Goal: Information Seeking & Learning: Learn about a topic

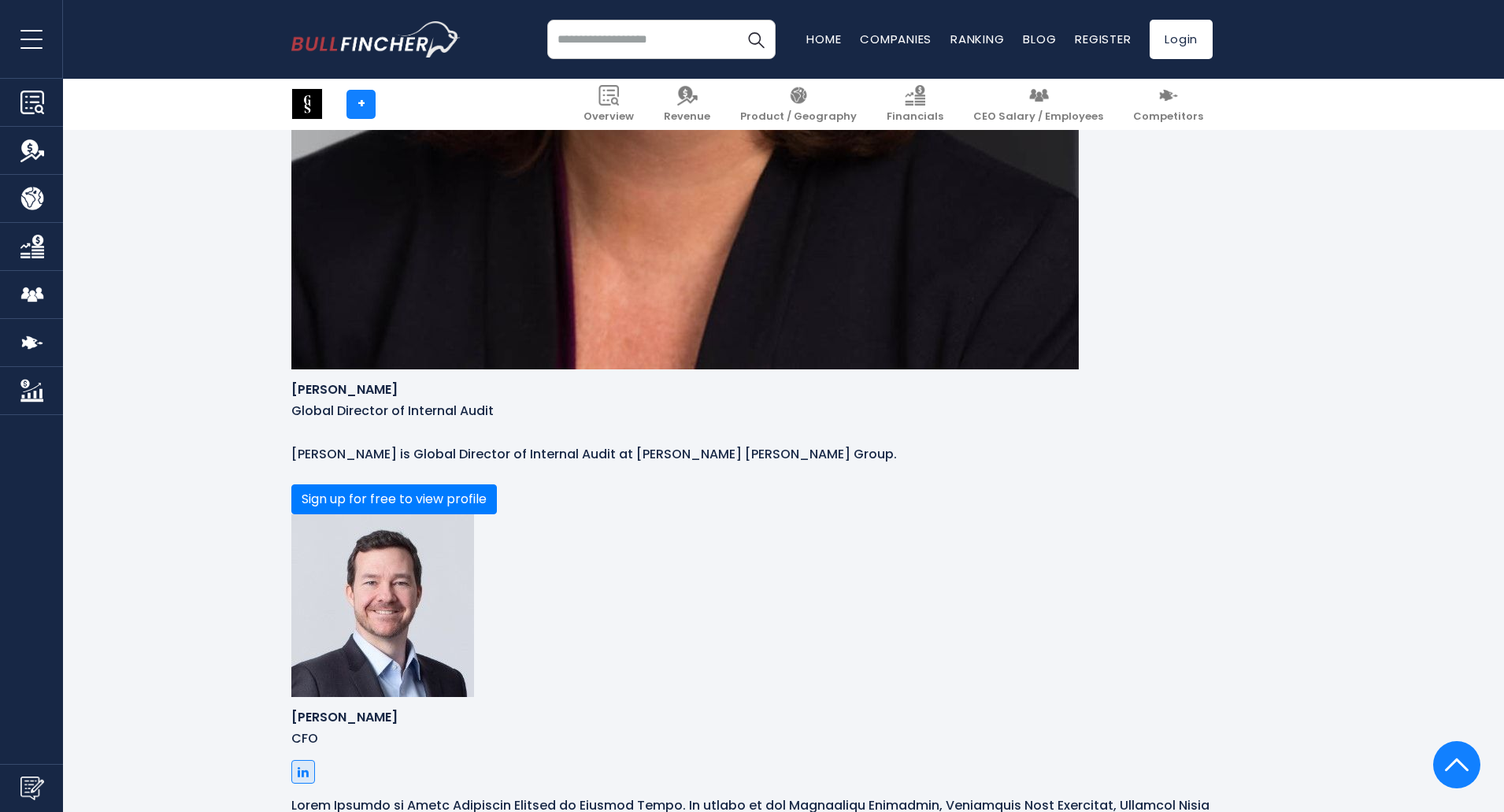
scroll to position [3621, 0]
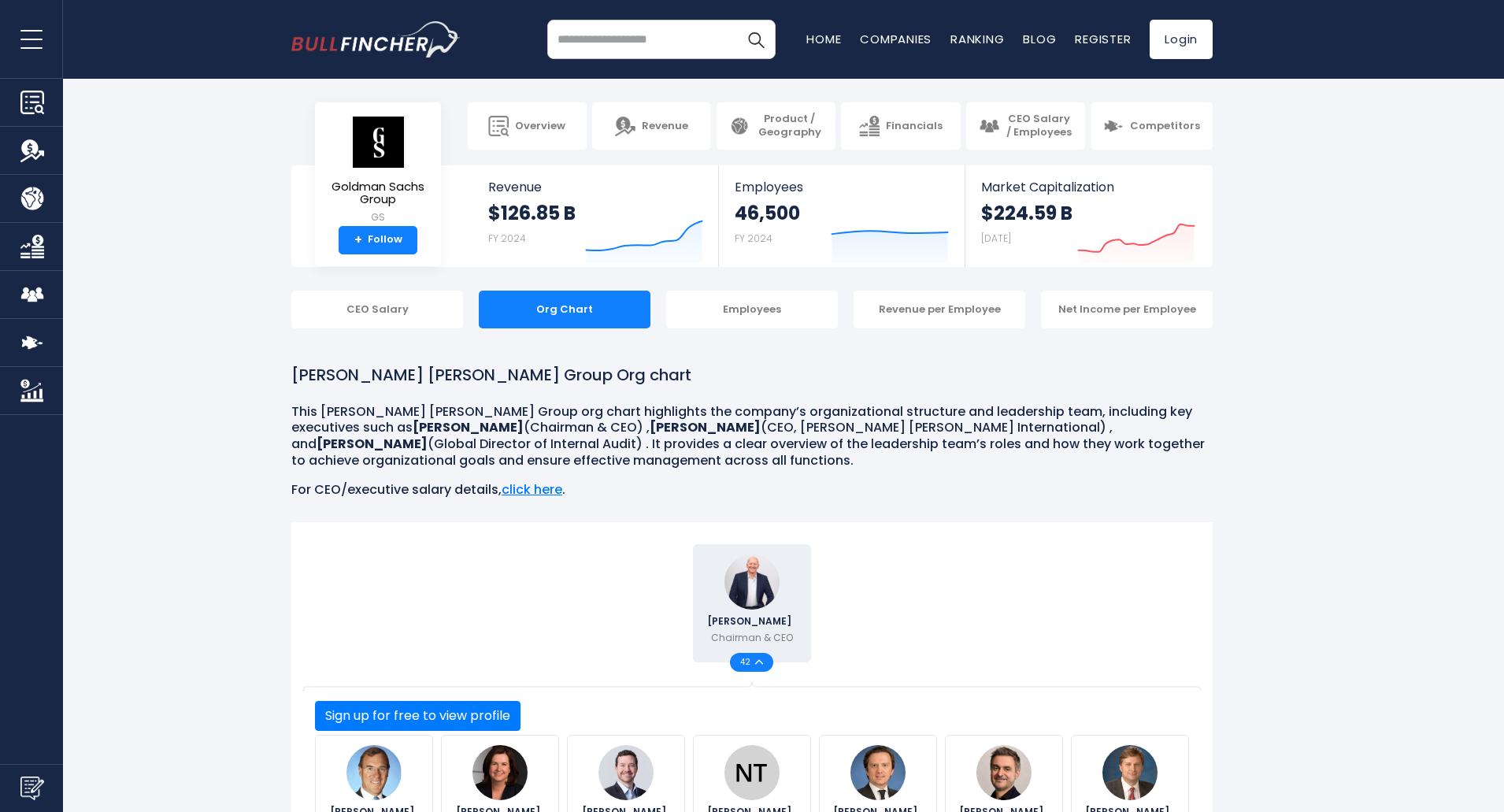
click at [647, 41] on input "search" at bounding box center [662, 39] width 229 height 40
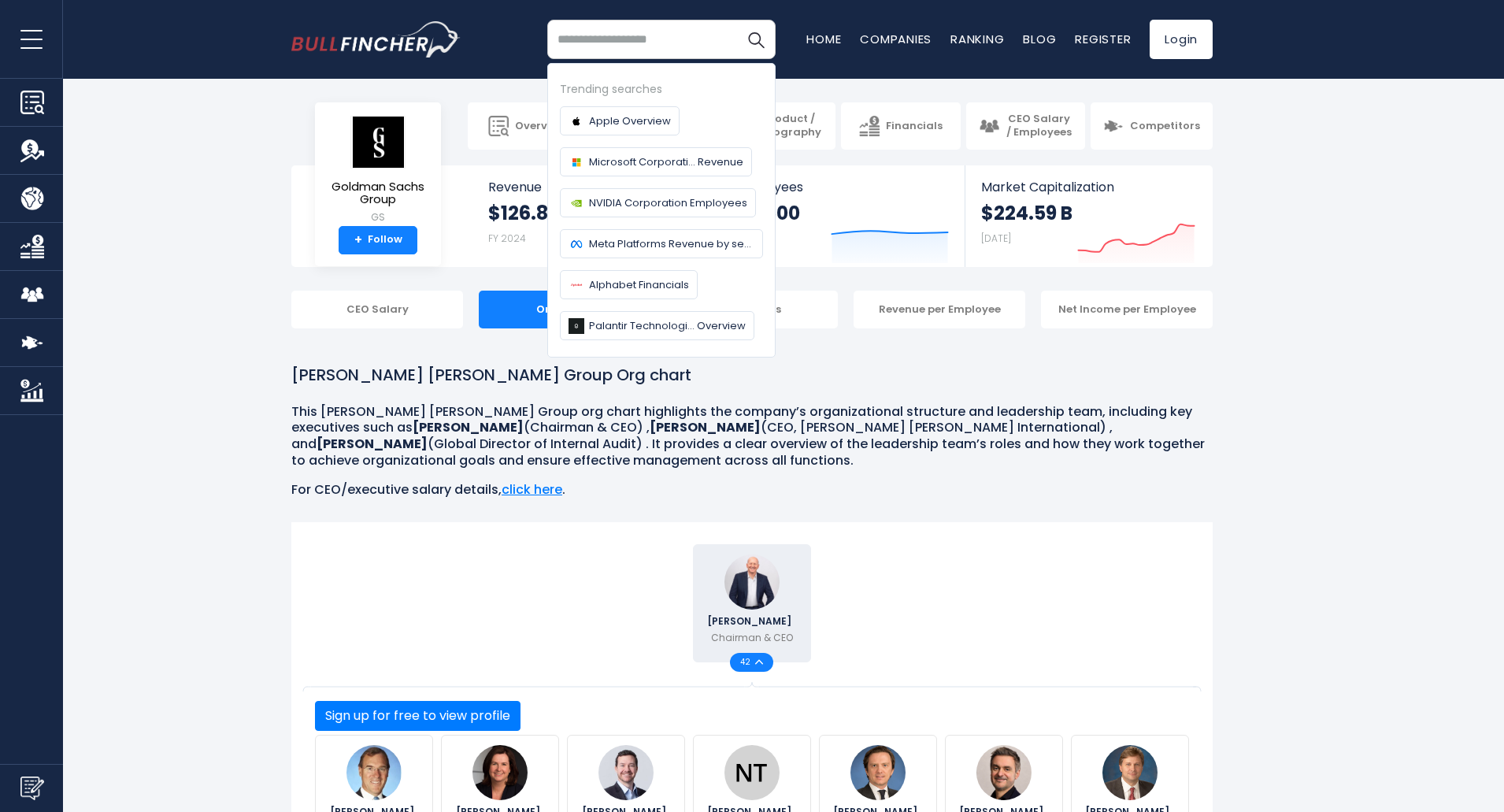
type input "*"
type input "*********"
click at [737, 19] on button "Search" at bounding box center [756, 39] width 40 height 40
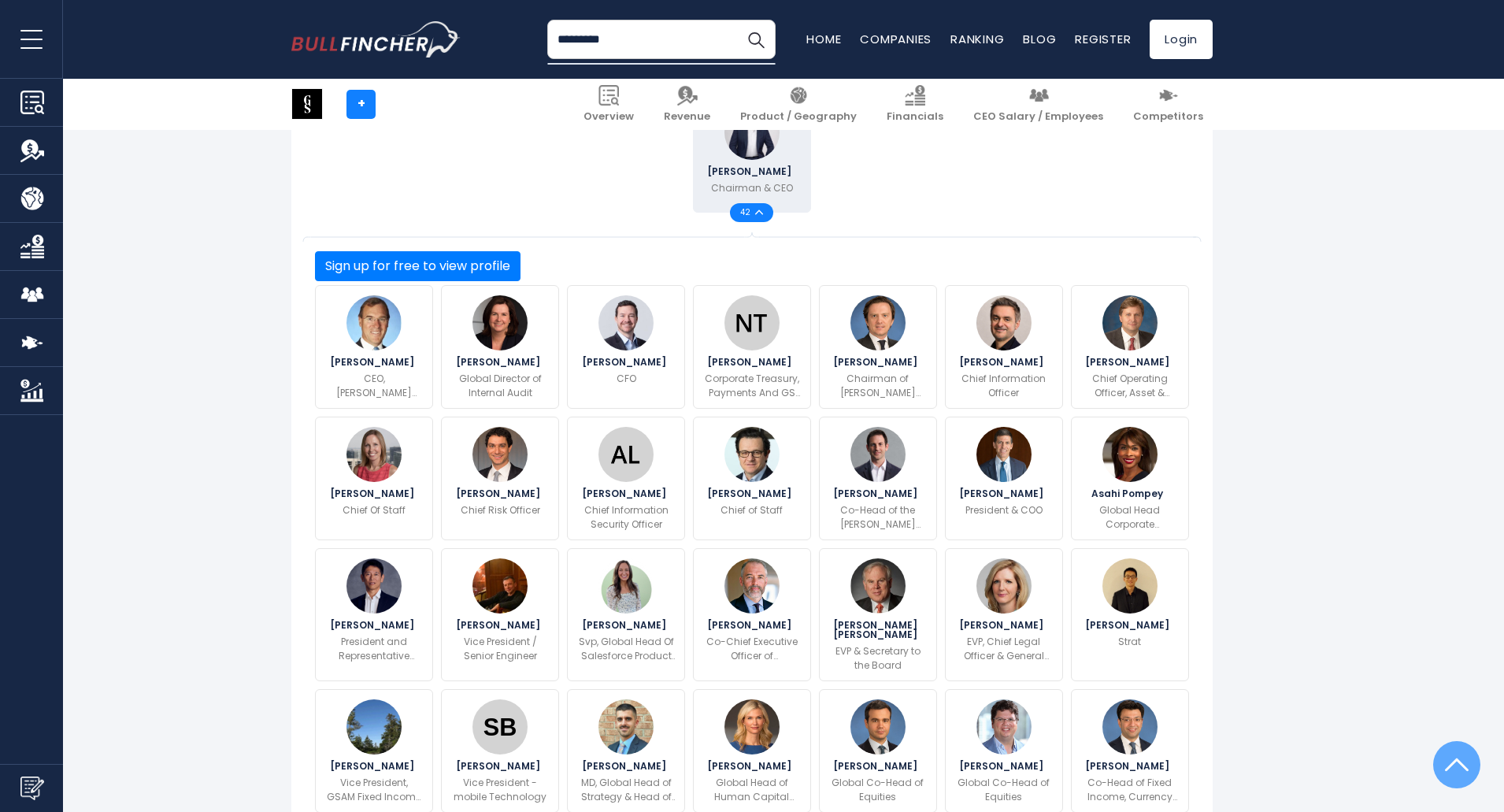
scroll to position [473, 0]
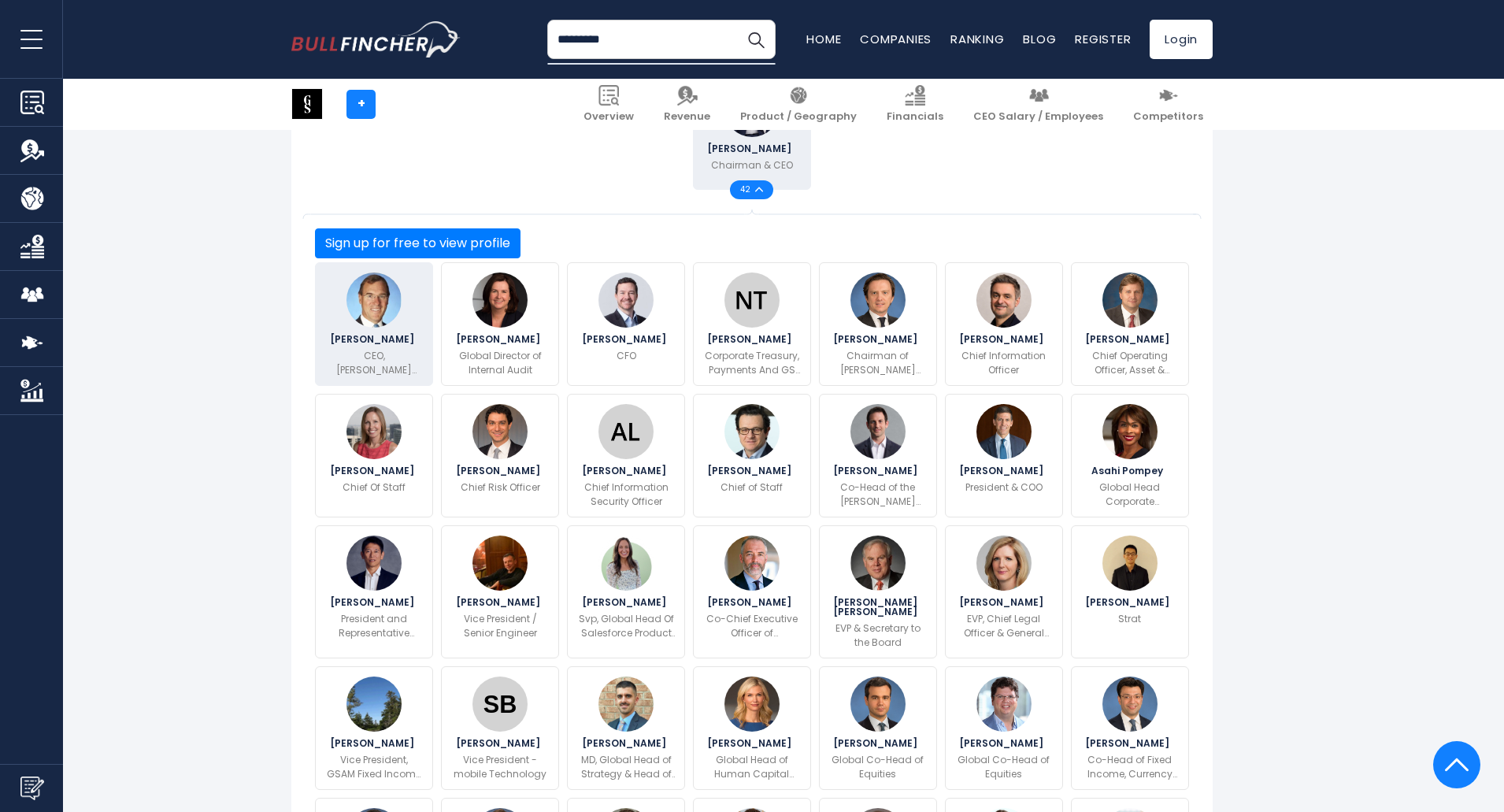
click at [389, 355] on p "CEO, [PERSON_NAME] [PERSON_NAME] International" at bounding box center [374, 363] width 98 height 28
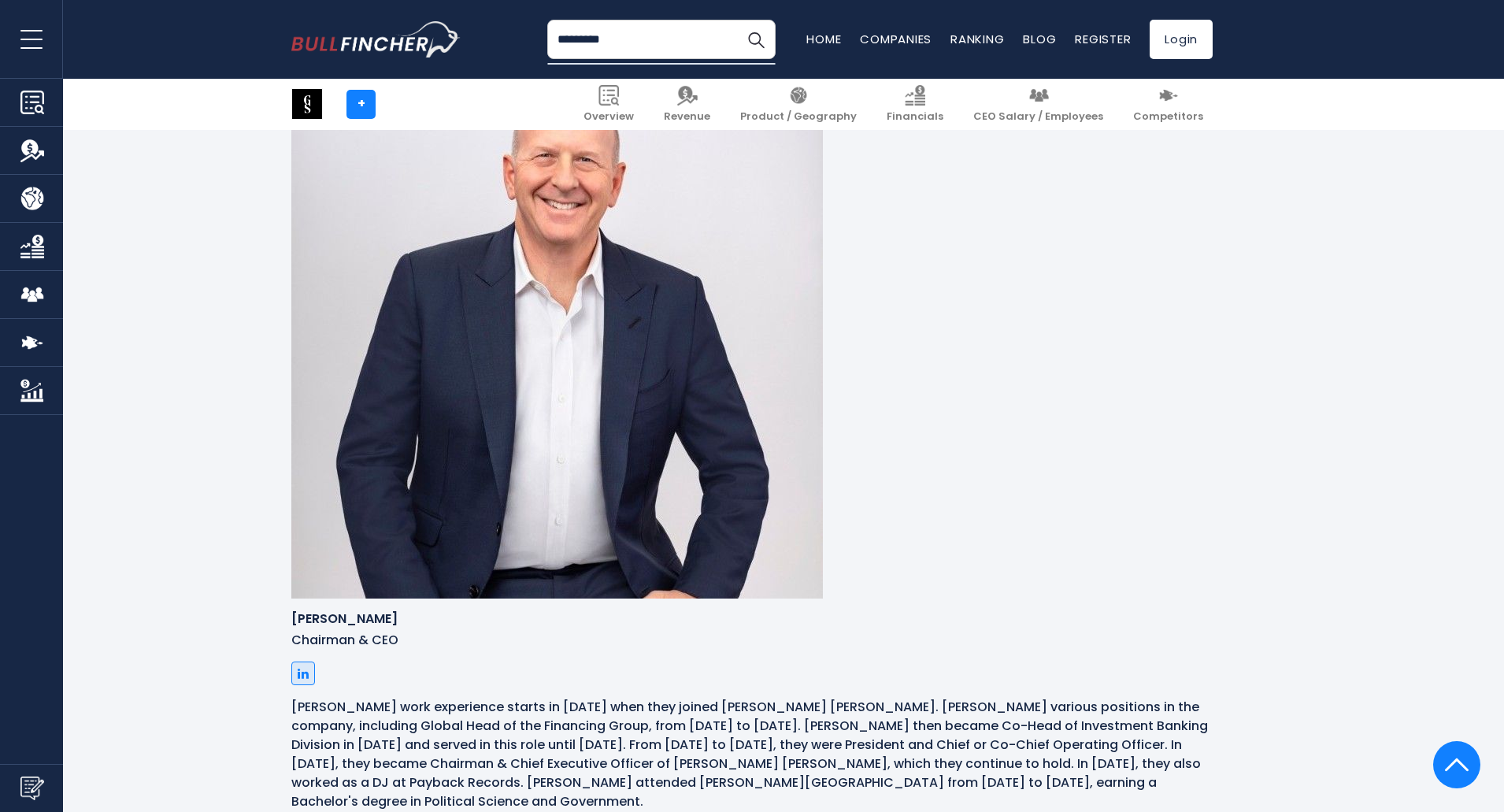
scroll to position [1661, 0]
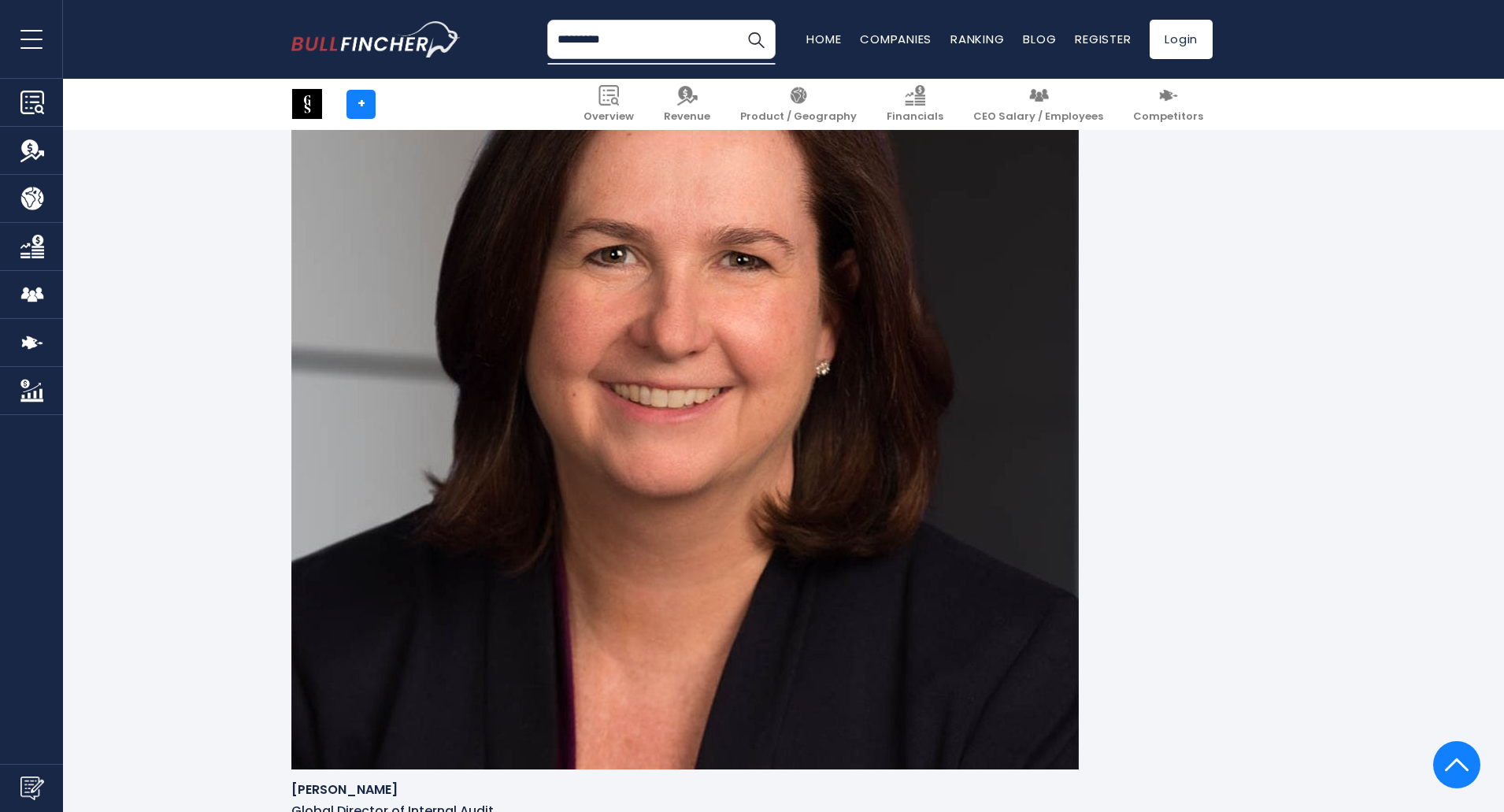
scroll to position [3078, 0]
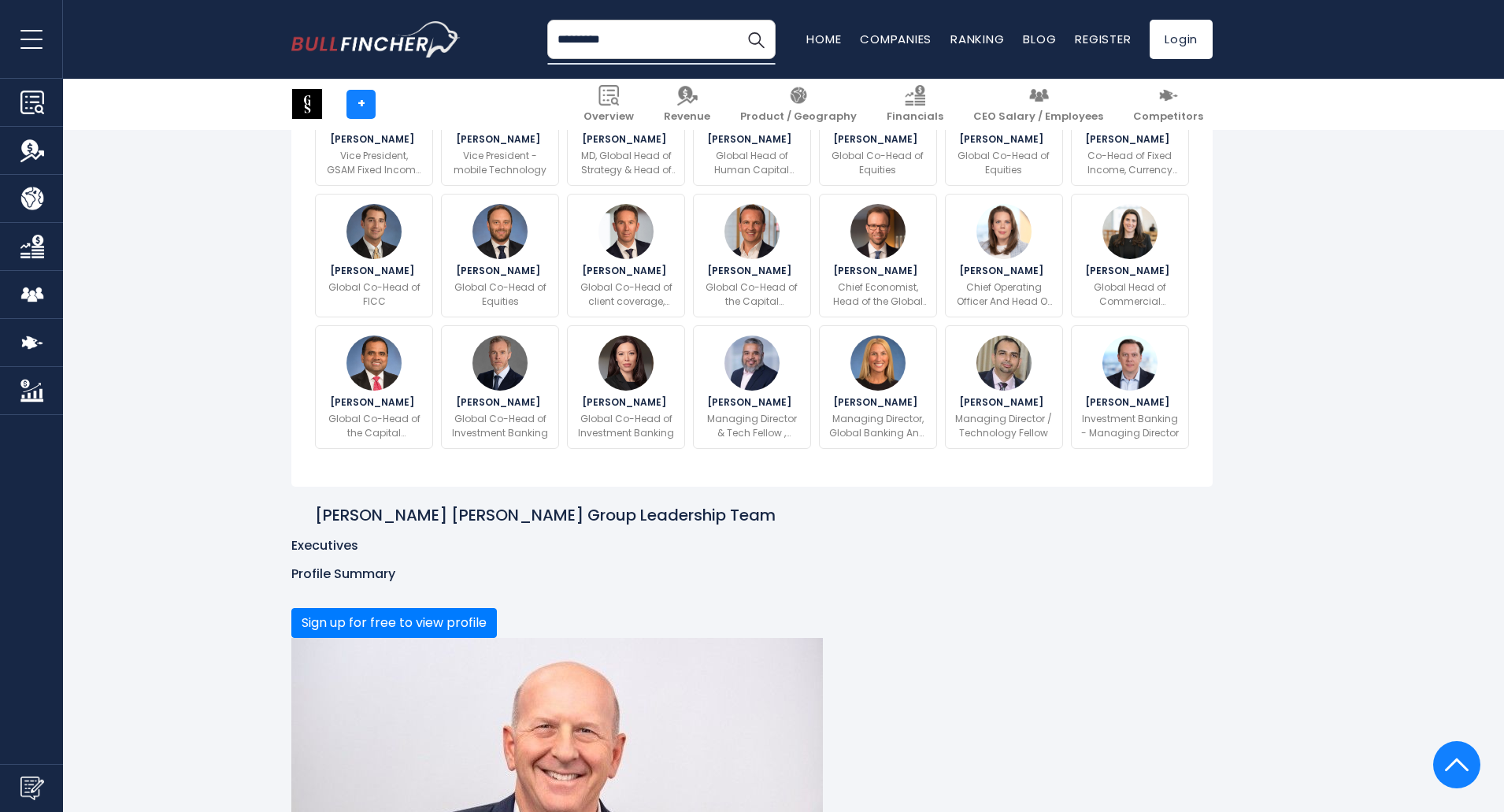
scroll to position [473, 0]
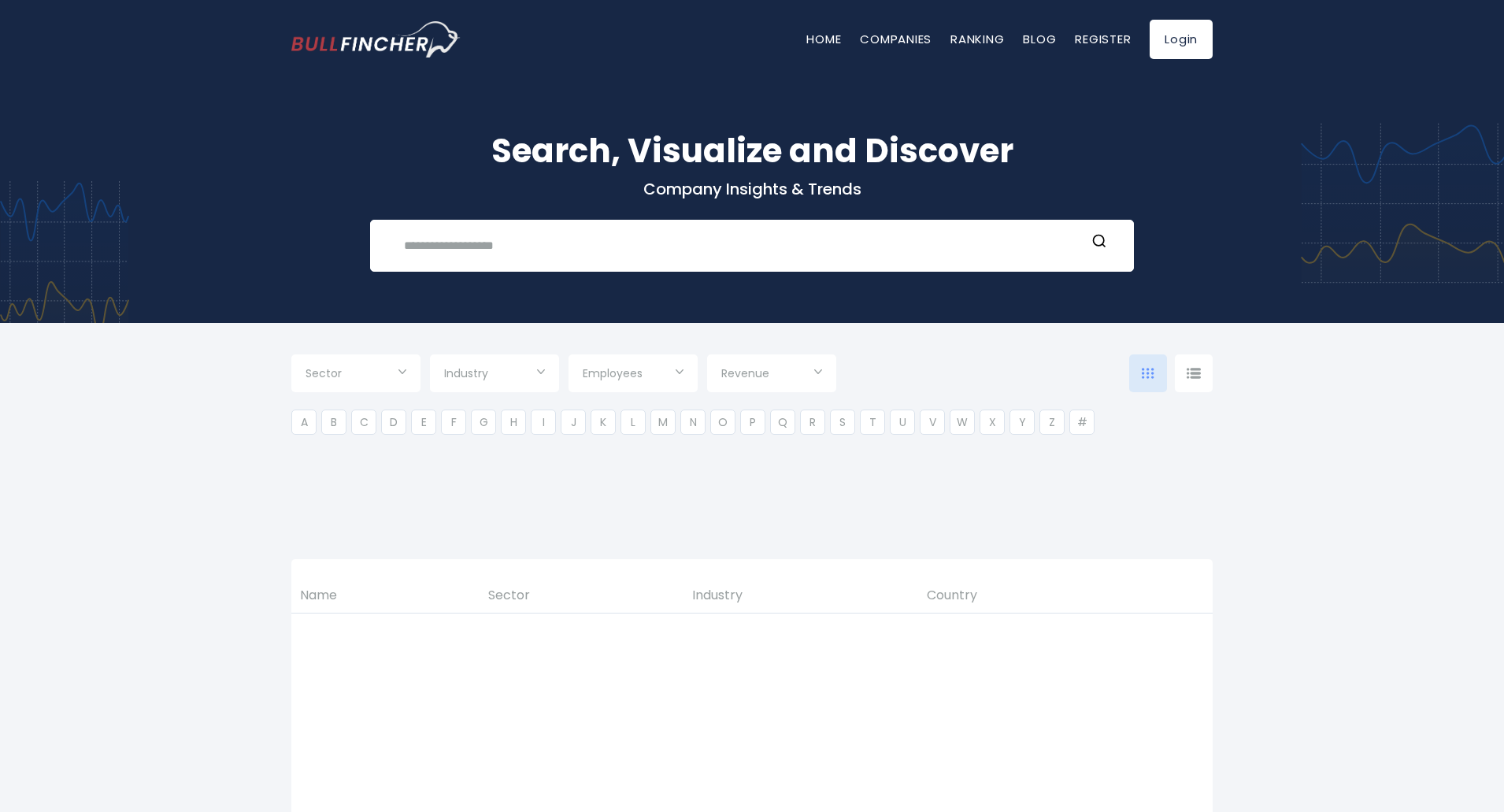
type input "***"
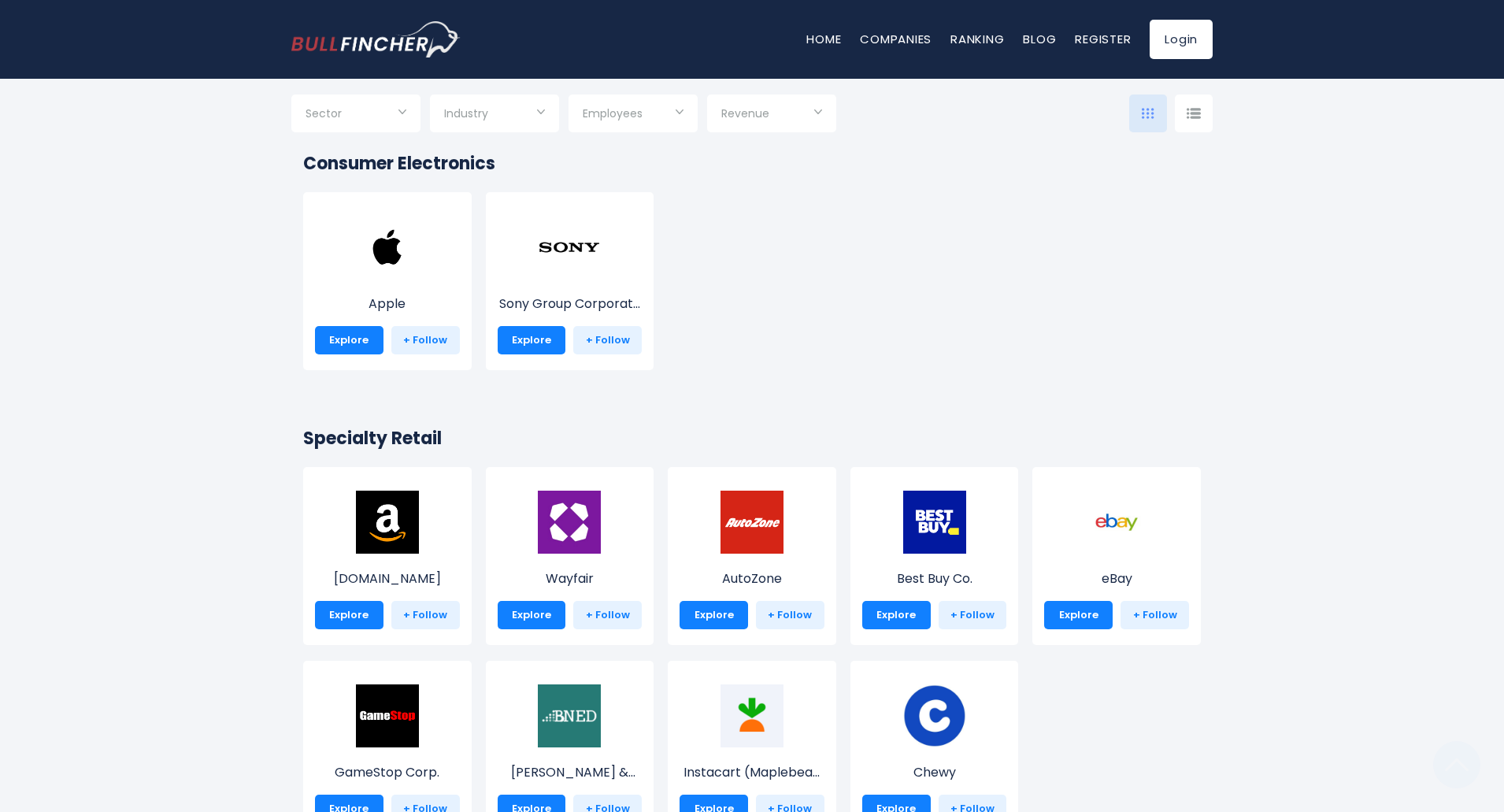
scroll to position [315, 0]
